Goal: Check status: Check status

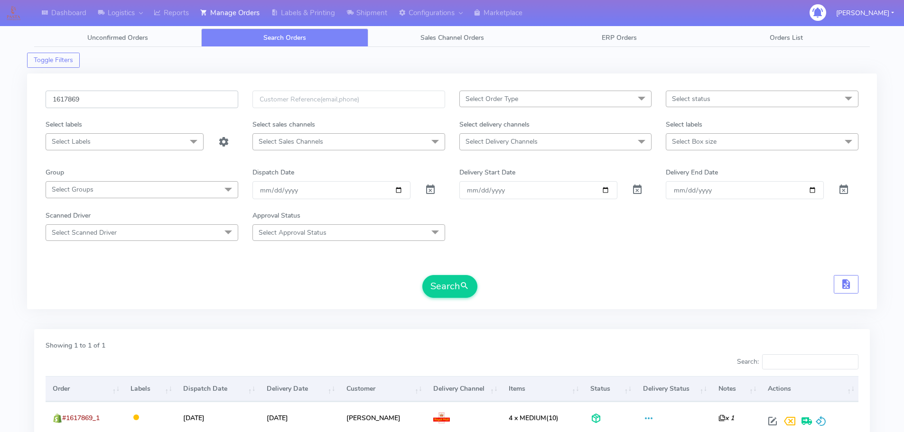
click at [209, 100] on input "1617869" at bounding box center [142, 100] width 193 height 18
paste input "778"
type input "1617778"
click at [422, 275] on button "Search" at bounding box center [449, 286] width 55 height 23
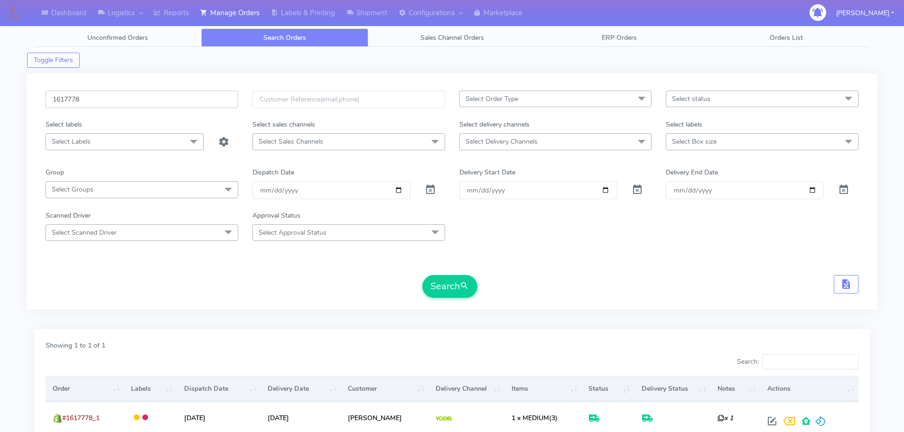
click at [210, 94] on input "1617778" at bounding box center [142, 100] width 193 height 18
click at [422, 275] on button "Search" at bounding box center [449, 286] width 55 height 23
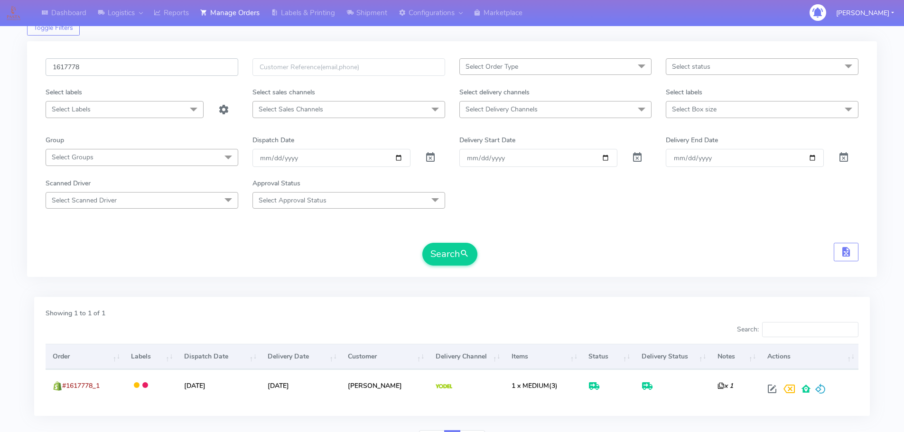
scroll to position [83, 0]
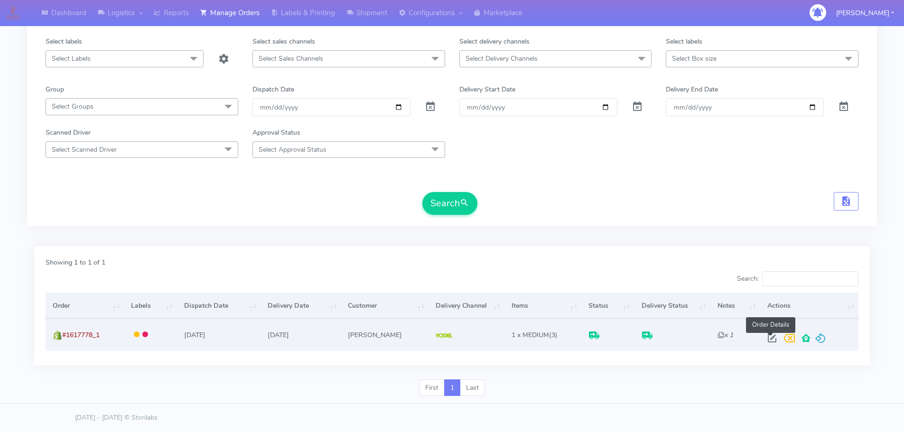
click at [771, 341] on span at bounding box center [771, 340] width 17 height 9
select select "5"
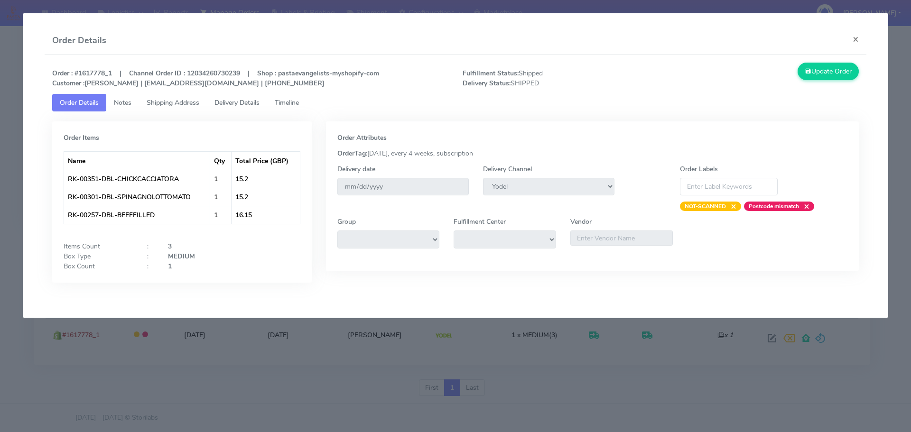
click at [242, 106] on span "Delivery Details" at bounding box center [236, 102] width 45 height 9
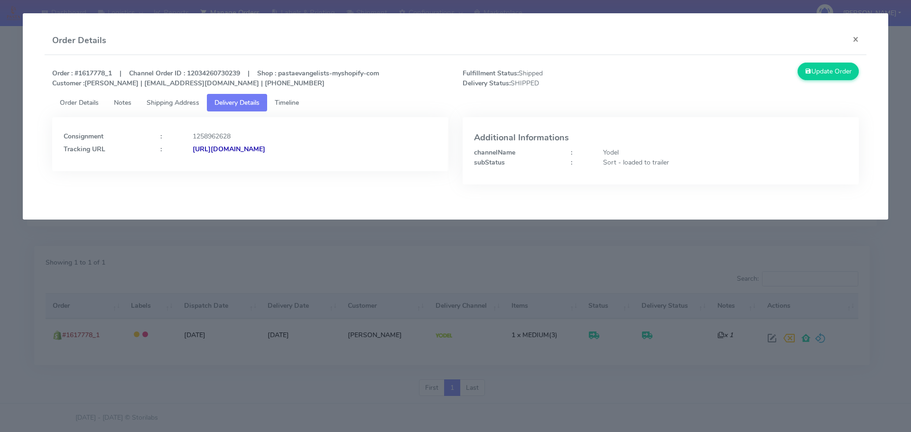
drag, startPoint x: 376, startPoint y: 156, endPoint x: 295, endPoint y: 162, distance: 80.4
click at [295, 162] on div "Consignment : 1258962628 Tracking URL : [URL][DOMAIN_NAME]" at bounding box center [250, 144] width 396 height 54
copy strong "JJD0002249960880848"
click at [470, 237] on modal-container "Order Details × Order : #1617778_1 | Channel Order ID : 12034260730239 | Shop :…" at bounding box center [455, 216] width 911 height 432
